Goal: Information Seeking & Learning: Check status

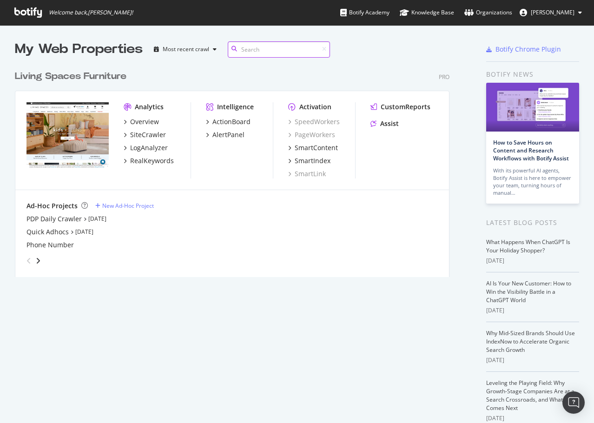
scroll to position [212, 435]
click at [143, 118] on div "Overview" at bounding box center [144, 121] width 29 height 9
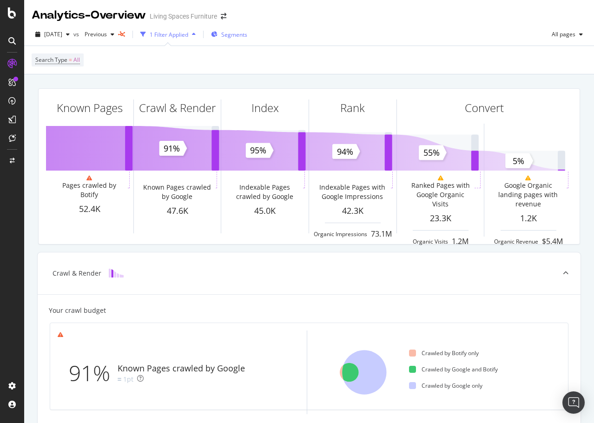
click at [247, 34] on span "Segments" at bounding box center [234, 35] width 26 height 8
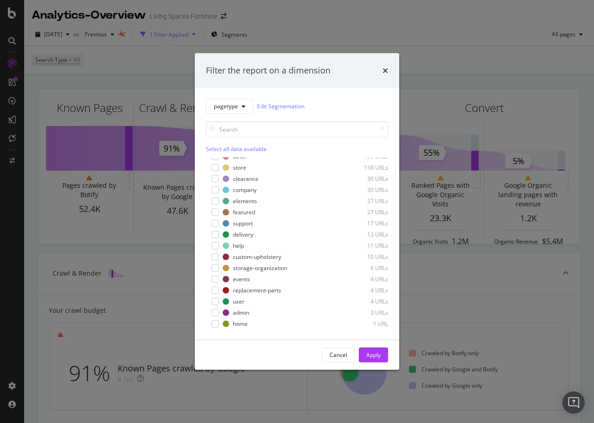
scroll to position [117, 0]
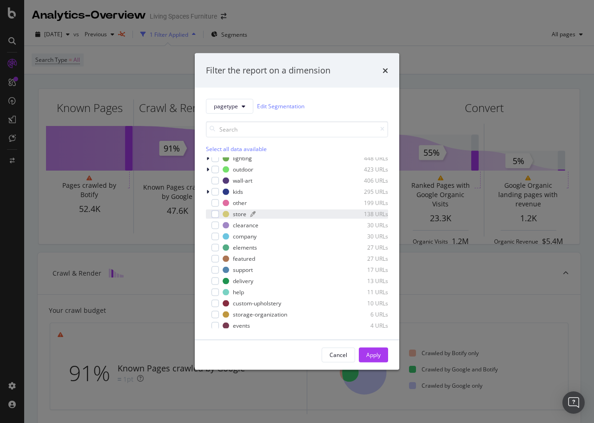
click at [234, 216] on div "store" at bounding box center [239, 214] width 13 height 8
click at [371, 353] on div "Apply" at bounding box center [373, 355] width 14 height 8
